Goal: Task Accomplishment & Management: Manage account settings

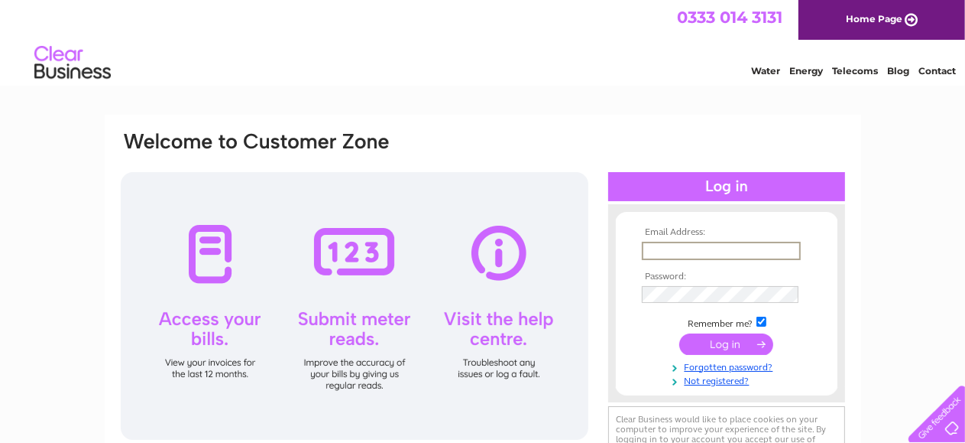
click at [693, 248] on input "text" at bounding box center [721, 251] width 159 height 18
type input "jmsfoods100@mail.com"
click at [651, 276] on th "Password:" at bounding box center [726, 275] width 177 height 11
click at [749, 346] on input "submit" at bounding box center [727, 342] width 94 height 21
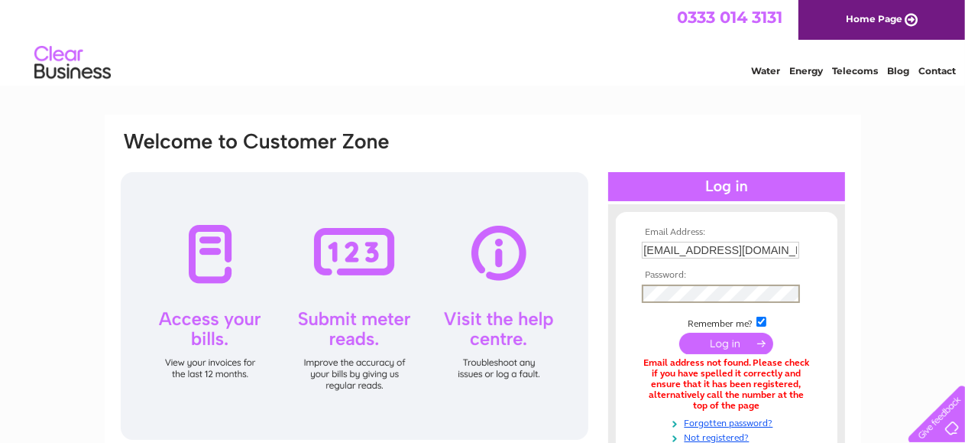
click at [737, 347] on input "submit" at bounding box center [727, 342] width 94 height 21
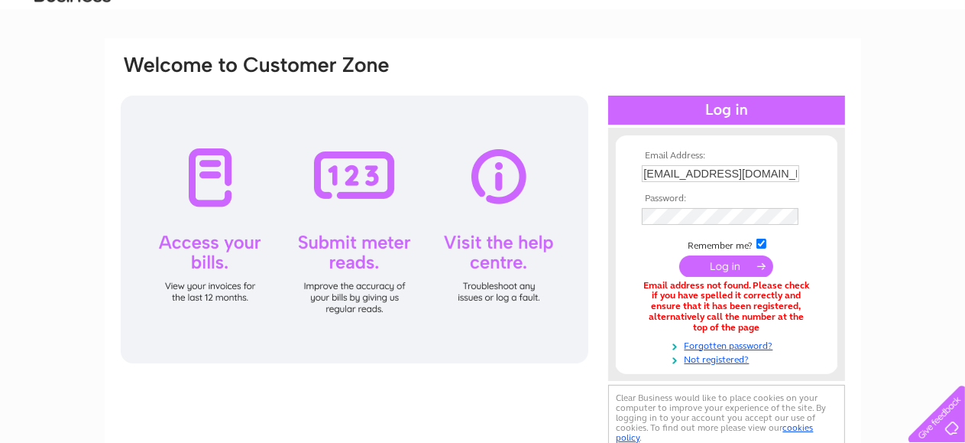
click at [715, 168] on input "jmsfoods100@mail.com" at bounding box center [720, 173] width 157 height 17
type input "jmsfoods100@gmail.com"
click at [712, 273] on input "submit" at bounding box center [727, 266] width 94 height 21
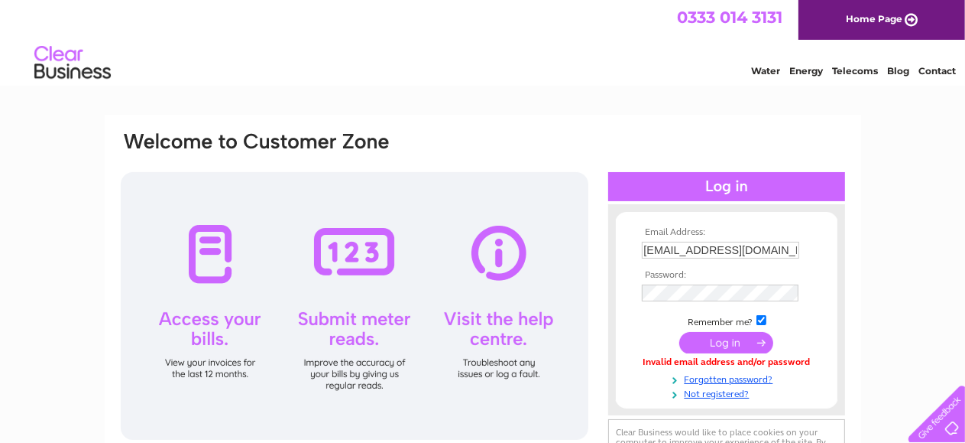
click at [764, 320] on input "checkbox" at bounding box center [762, 320] width 10 height 10
checkbox input "true"
click at [737, 336] on input "submit" at bounding box center [727, 342] width 94 height 21
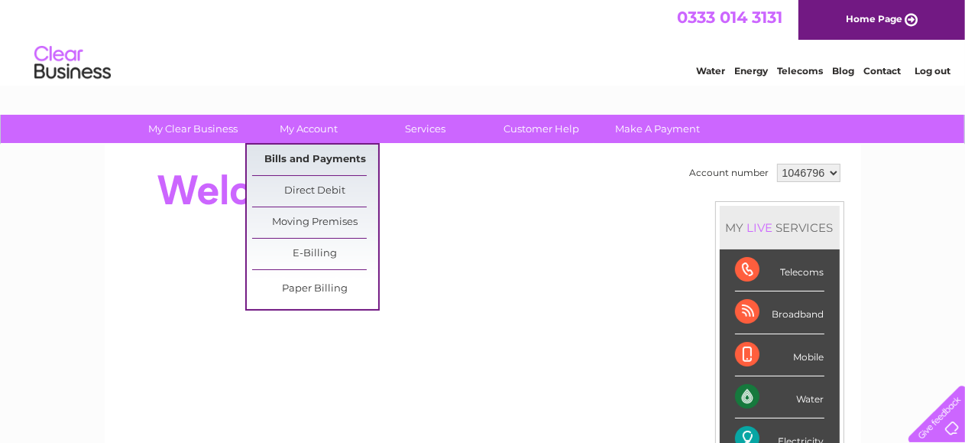
click at [341, 157] on link "Bills and Payments" at bounding box center [315, 159] width 126 height 31
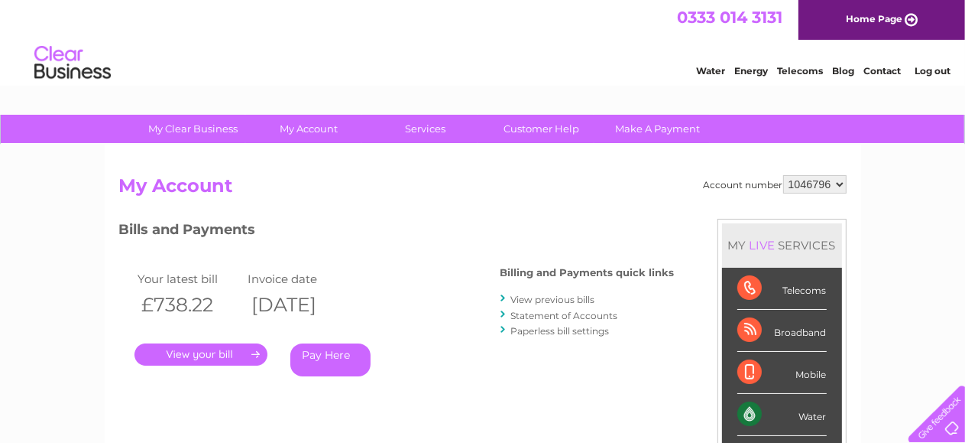
click at [220, 348] on link "." at bounding box center [201, 354] width 133 height 22
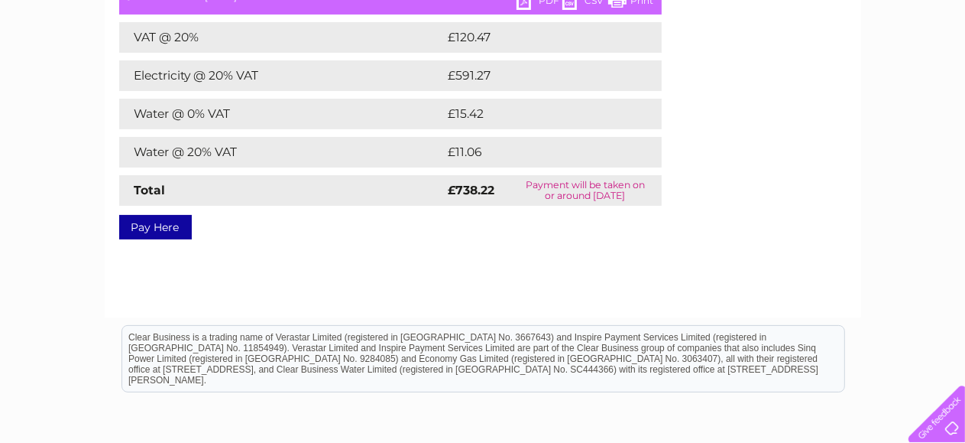
scroll to position [229, 0]
